Goal: Navigation & Orientation: Find specific page/section

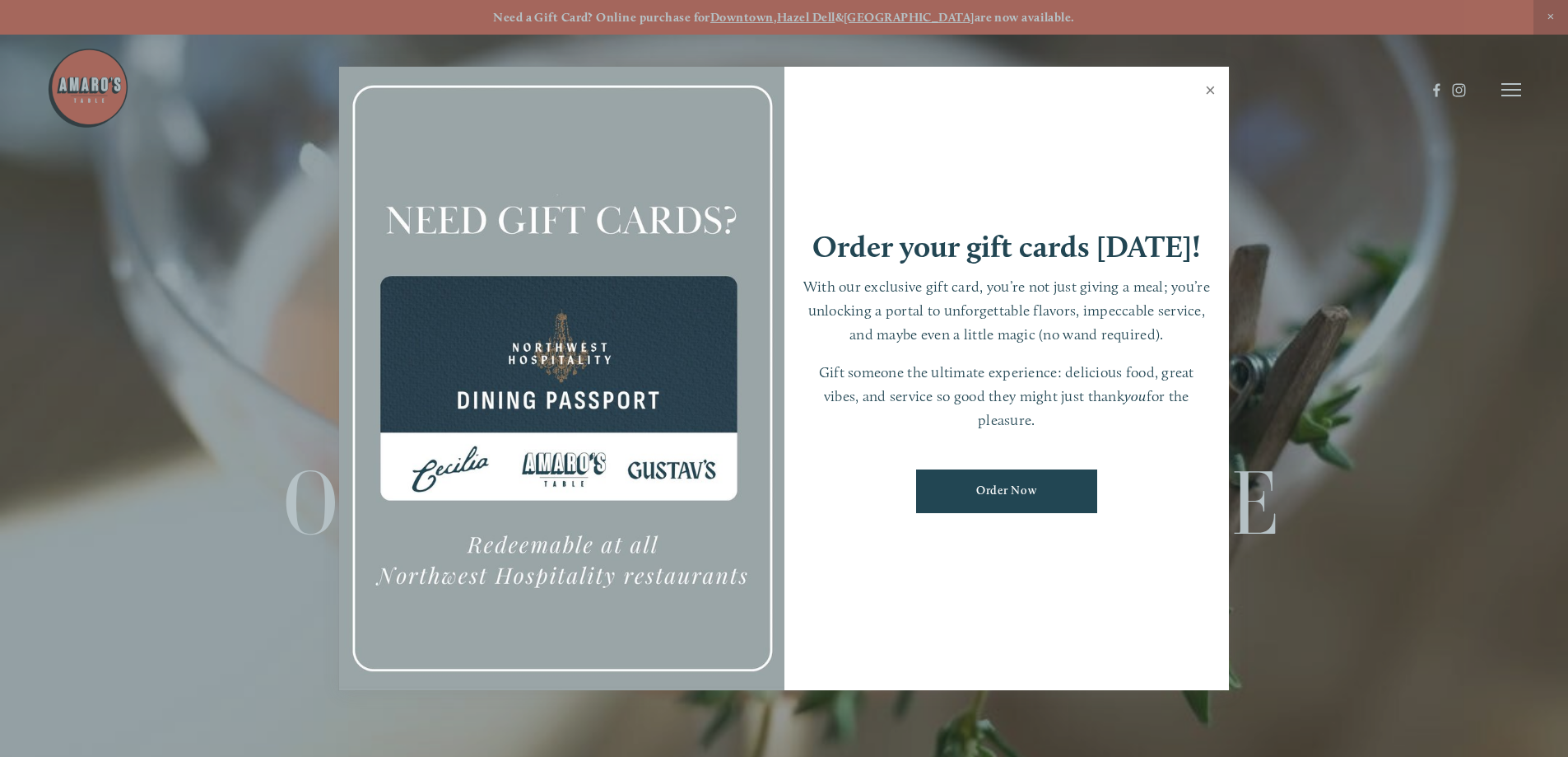
click at [1211, 89] on link "Close" at bounding box center [1211, 92] width 32 height 46
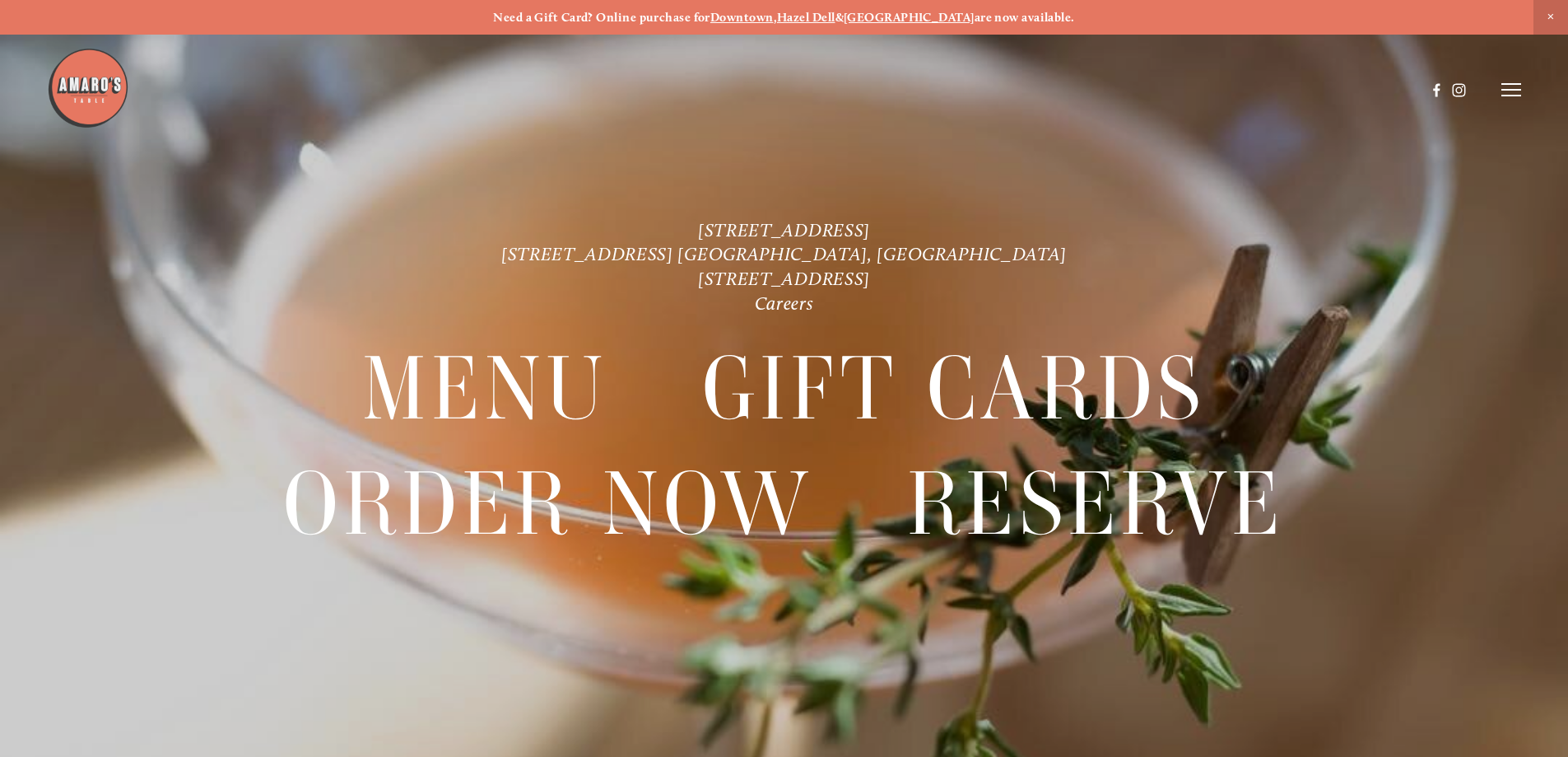
click at [1503, 89] on icon at bounding box center [1511, 90] width 20 height 15
click at [1165, 85] on span "Menu" at bounding box center [1166, 89] width 34 height 15
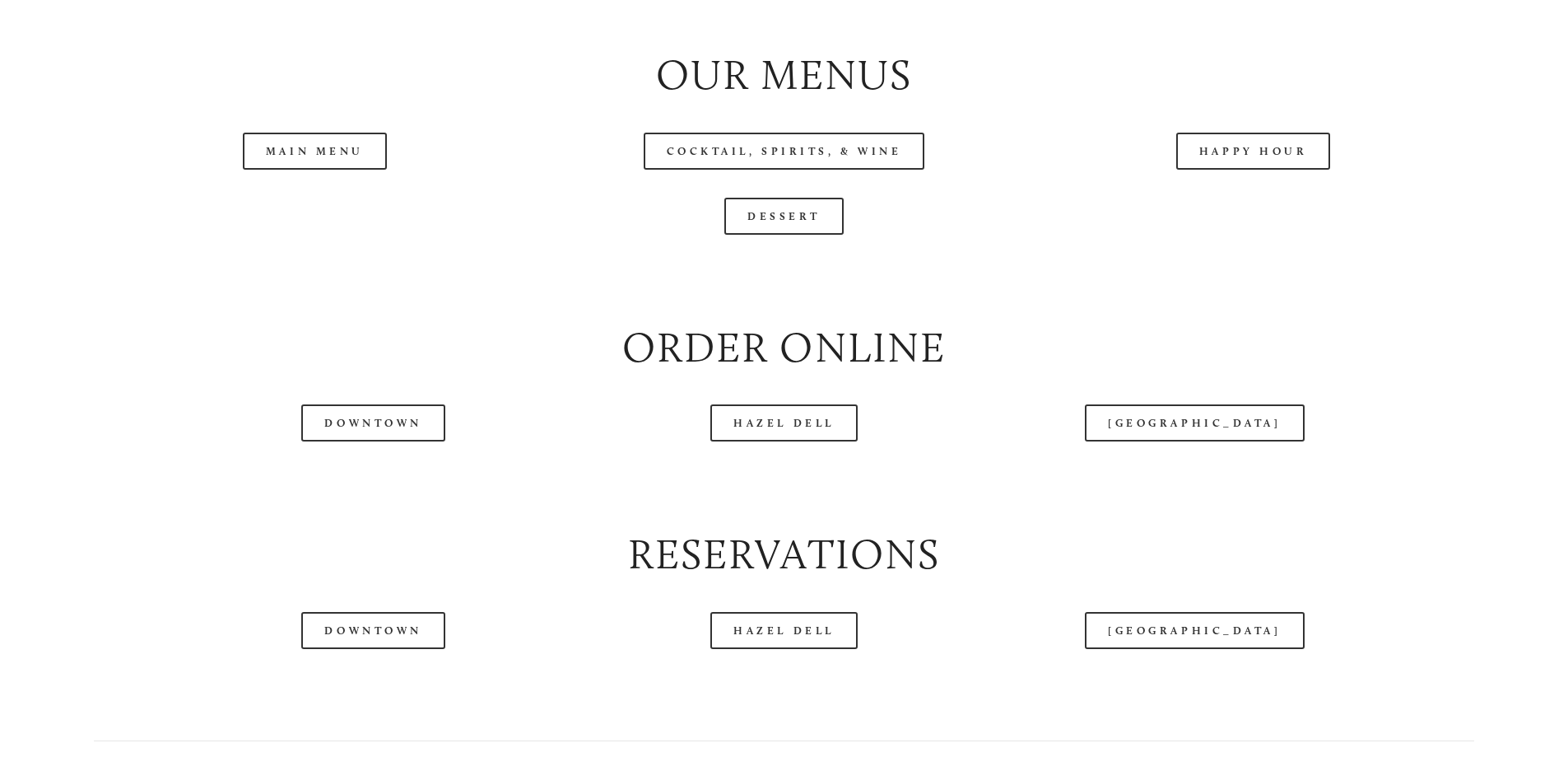
scroll to position [1944, 0]
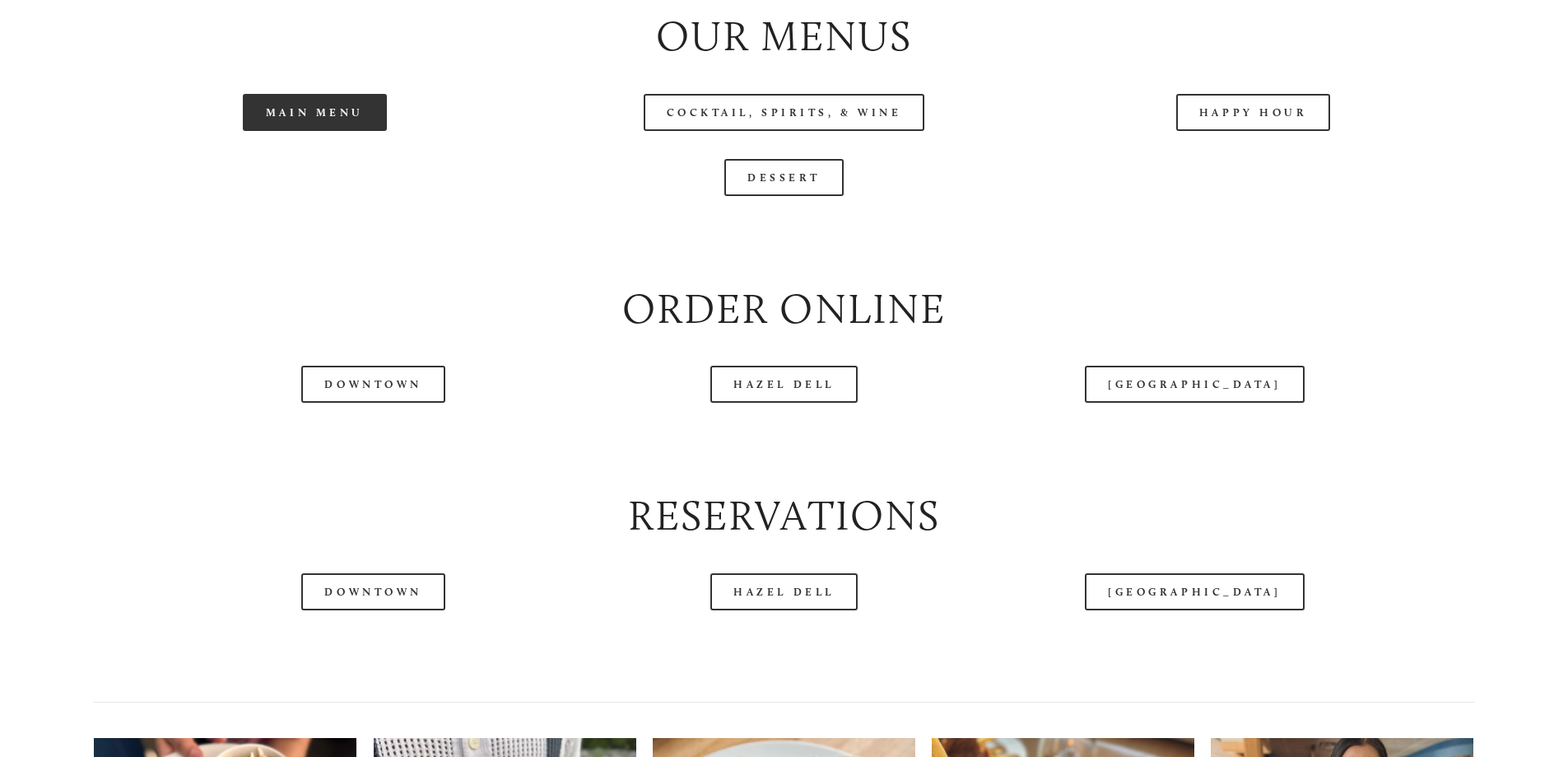
click at [307, 131] on link "Main Menu" at bounding box center [315, 112] width 144 height 37
